Goal: Information Seeking & Learning: Compare options

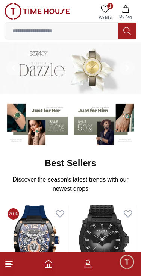
click at [87, 29] on input at bounding box center [61, 30] width 113 height 15
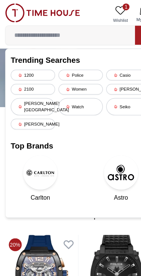
click at [115, 78] on div "[PERSON_NAME]" at bounding box center [112, 77] width 39 height 9
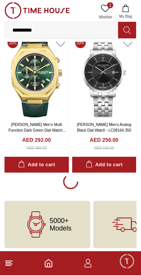
scroll to position [1311, 0]
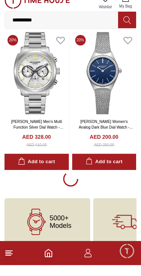
scroll to position [4132, 0]
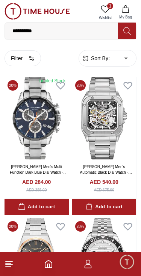
click at [28, 61] on button "Filter" at bounding box center [23, 58] width 37 height 16
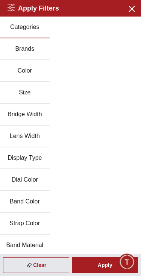
click at [33, 73] on button "Color" at bounding box center [25, 71] width 50 height 22
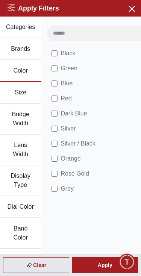
click at [29, 186] on button "Display Type" at bounding box center [20, 181] width 41 height 31
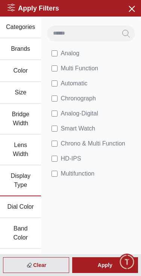
click at [35, 212] on button "Dial Color" at bounding box center [20, 208] width 41 height 22
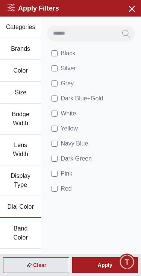
click at [27, 234] on button "Band Color" at bounding box center [20, 233] width 41 height 31
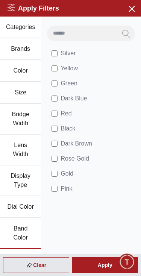
click at [28, 235] on button "Band Color" at bounding box center [20, 233] width 41 height 31
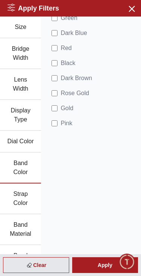
scroll to position [67, 0]
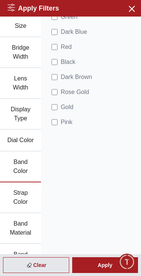
click at [29, 200] on button "Strap Color" at bounding box center [20, 198] width 41 height 31
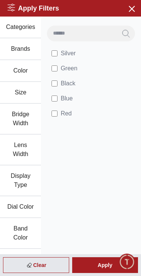
scroll to position [0, 0]
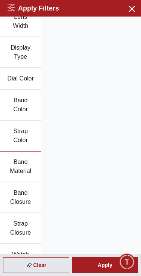
scroll to position [129, 0]
click at [30, 171] on button "Band Material" at bounding box center [20, 166] width 41 height 31
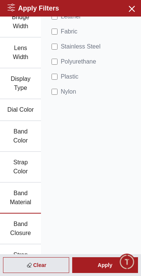
scroll to position [95, 0]
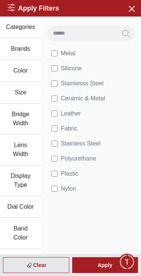
click at [102, 265] on div "Apply" at bounding box center [105, 266] width 66 height 16
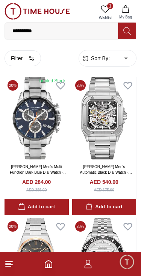
click at [28, 59] on button "Filter" at bounding box center [23, 58] width 37 height 16
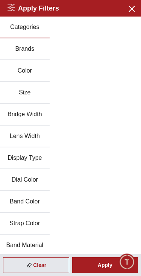
click at [30, 52] on button "Brands" at bounding box center [25, 49] width 50 height 22
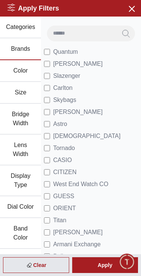
click at [95, 65] on li "[PERSON_NAME]" at bounding box center [91, 64] width 94 height 12
click at [26, 73] on button "Color" at bounding box center [20, 71] width 41 height 22
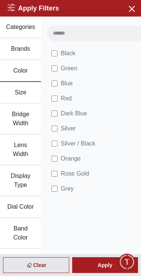
click at [29, 181] on button "Display Type" at bounding box center [20, 181] width 41 height 31
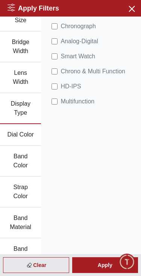
scroll to position [75, 0]
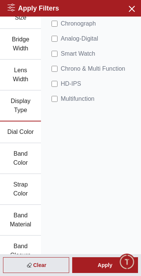
click at [34, 188] on button "Strap Color" at bounding box center [20, 189] width 41 height 31
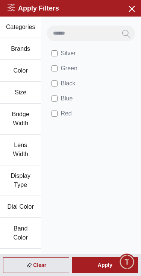
scroll to position [0, 0]
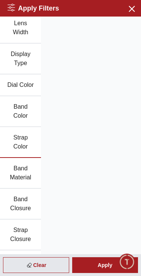
scroll to position [123, 0]
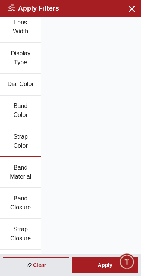
click at [30, 177] on button "Band Material" at bounding box center [20, 172] width 41 height 31
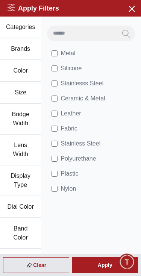
scroll to position [0, 0]
click at [103, 264] on div "Apply" at bounding box center [105, 266] width 66 height 16
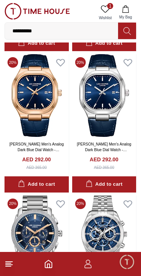
click at [88, 34] on input "**********" at bounding box center [61, 30] width 113 height 15
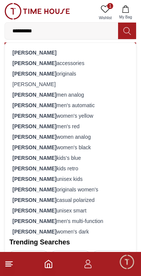
scroll to position [413, 0]
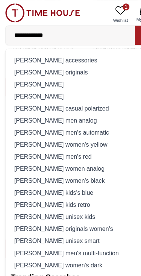
type input "**********"
click at [67, 107] on div "[PERSON_NAME] men analog" at bounding box center [70, 105] width 122 height 11
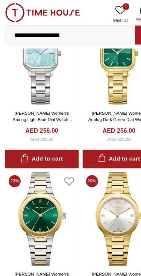
click at [90, 31] on input "**********" at bounding box center [61, 30] width 113 height 15
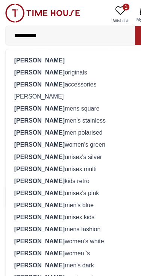
type input "**********"
click at [52, 64] on div "[PERSON_NAME] originals" at bounding box center [70, 63] width 122 height 11
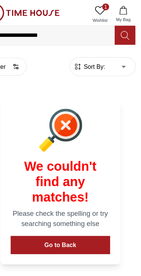
click at [81, 32] on input "**********" at bounding box center [61, 30] width 113 height 15
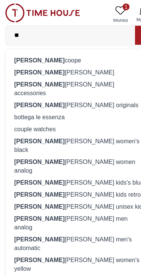
type input "*"
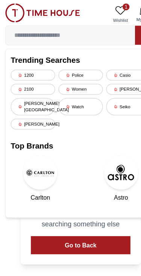
click at [98, 111] on div "Trending Searches 1200 Police Casio 2100 Women [PERSON_NAME] [PERSON_NAME] hill…" at bounding box center [70, 116] width 131 height 147
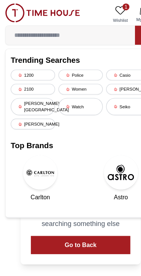
click at [118, 76] on div "[PERSON_NAME]" at bounding box center [112, 77] width 39 height 9
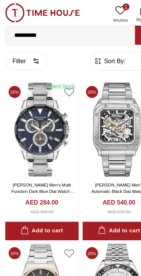
scroll to position [4, 0]
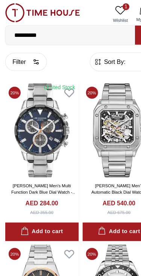
click at [108, 54] on span "Sort By:" at bounding box center [100, 54] width 20 height 8
click at [94, 57] on span "Sort By:" at bounding box center [100, 54] width 20 height 8
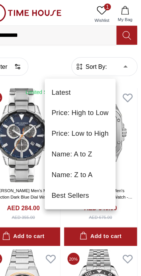
click at [91, 100] on li "Price: High to Low" at bounding box center [86, 99] width 62 height 18
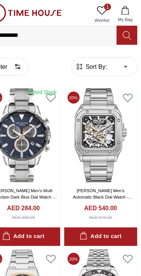
type input "*"
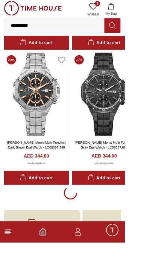
scroll to position [1395, 0]
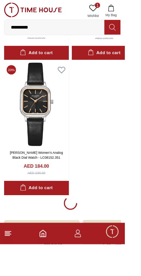
scroll to position [4292, 0]
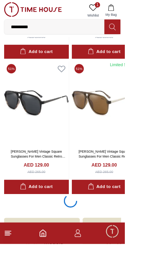
scroll to position [7079, 0]
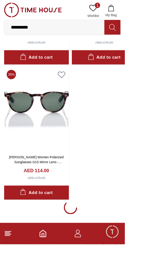
scroll to position [10196, 0]
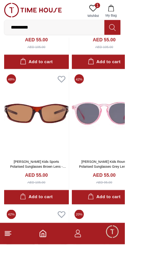
scroll to position [15437, 0]
